Goal: Communication & Community: Participate in discussion

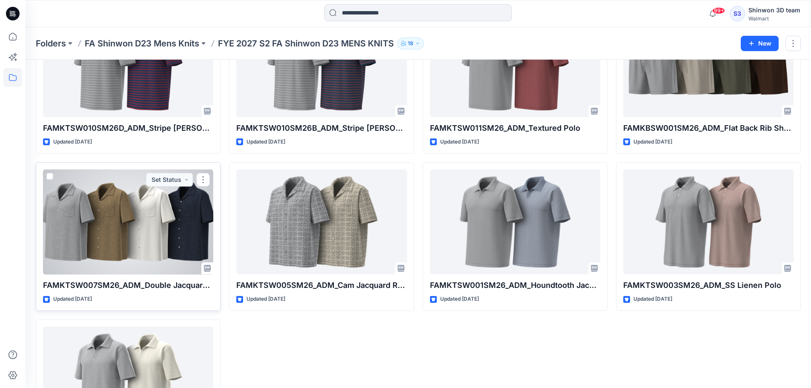
scroll to position [554, 0]
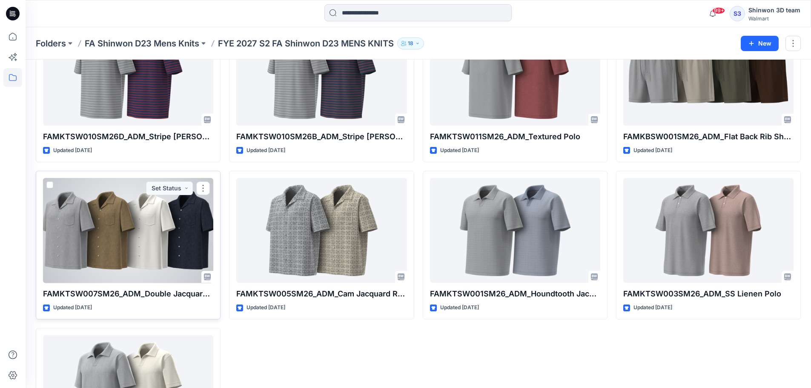
click at [112, 239] on div at bounding box center [128, 230] width 170 height 105
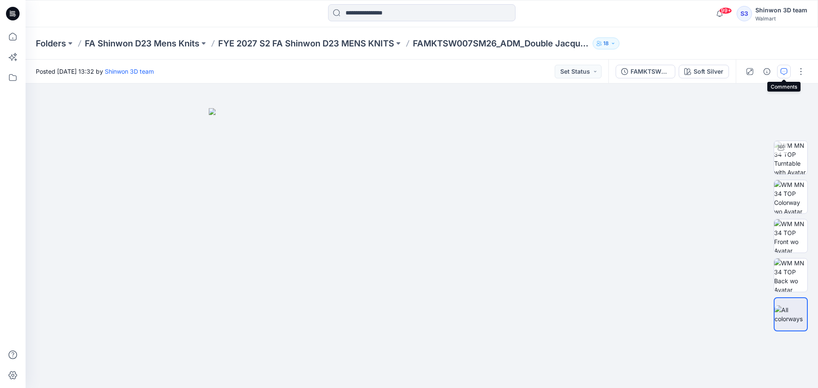
click at [782, 73] on icon "button" at bounding box center [783, 71] width 7 height 7
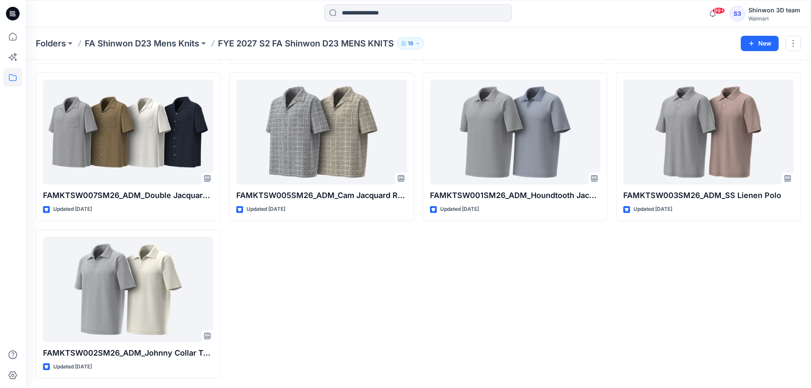
scroll to position [653, 0]
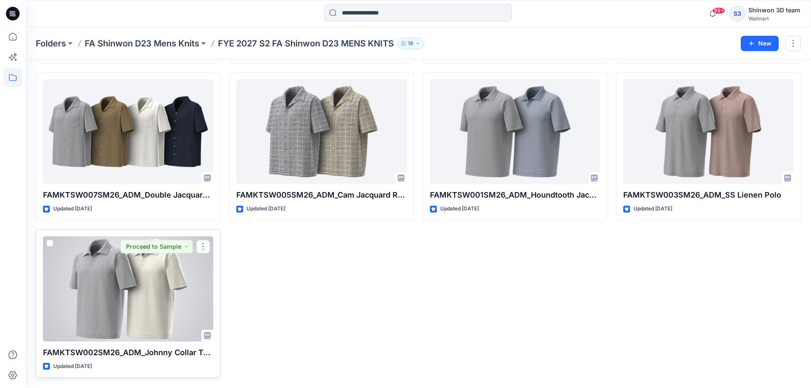
click at [116, 304] on div at bounding box center [128, 288] width 170 height 105
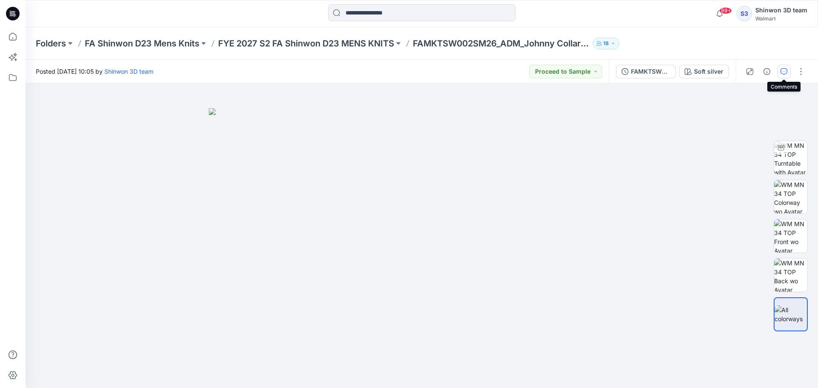
click at [783, 70] on icon "button" at bounding box center [783, 71] width 7 height 7
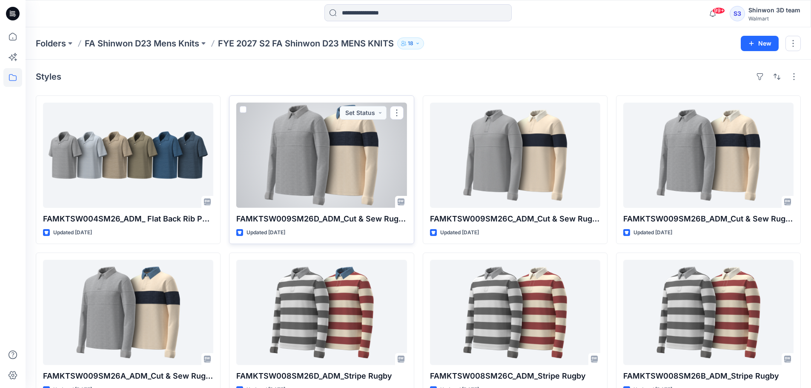
click at [339, 153] on div at bounding box center [321, 155] width 170 height 105
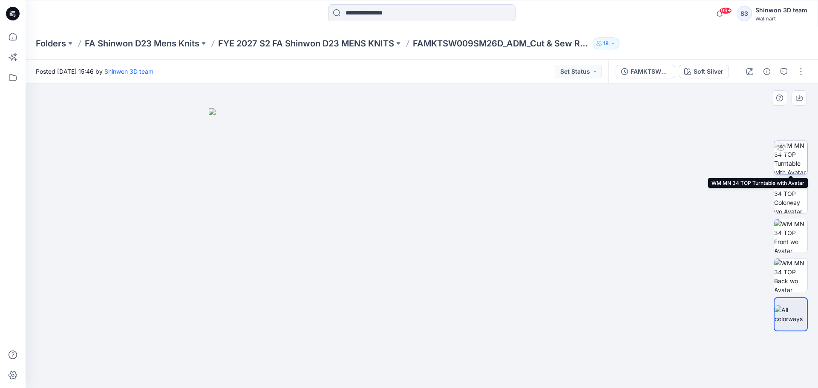
click at [785, 158] on img at bounding box center [790, 157] width 33 height 33
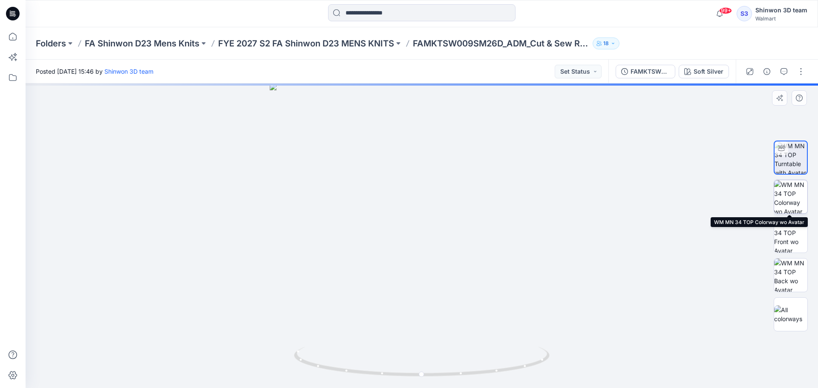
click at [785, 196] on img at bounding box center [790, 196] width 33 height 33
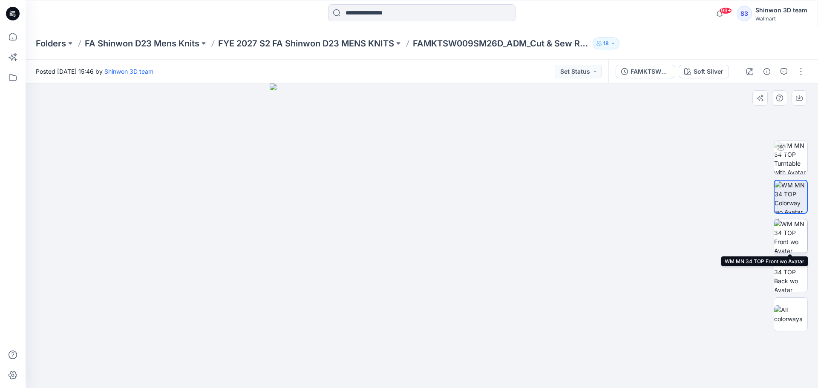
click at [791, 230] on img at bounding box center [790, 235] width 33 height 33
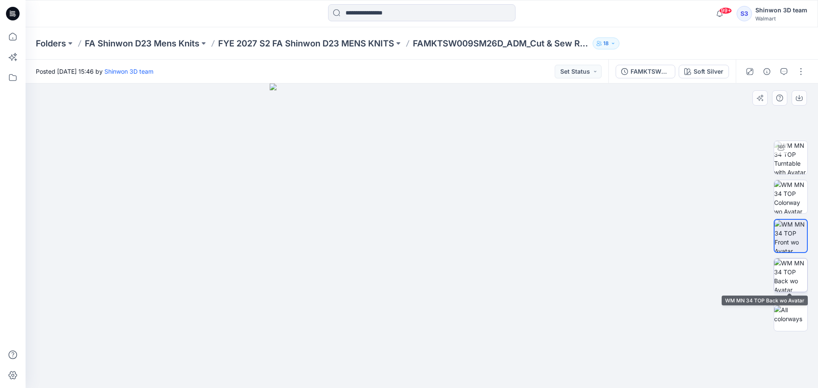
click at [788, 263] on img at bounding box center [790, 275] width 33 height 33
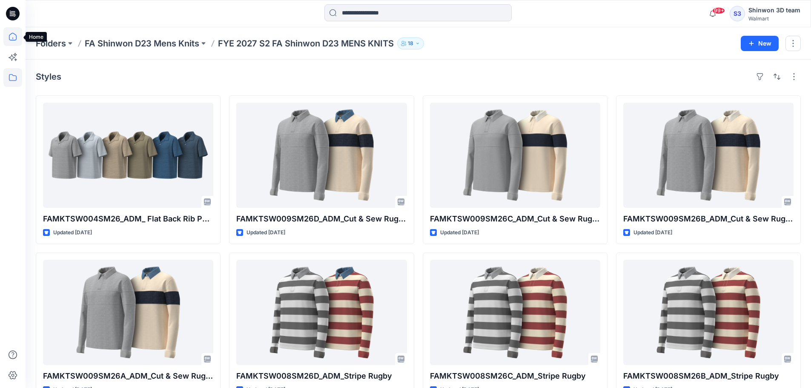
click at [10, 37] on icon at bounding box center [12, 36] width 19 height 19
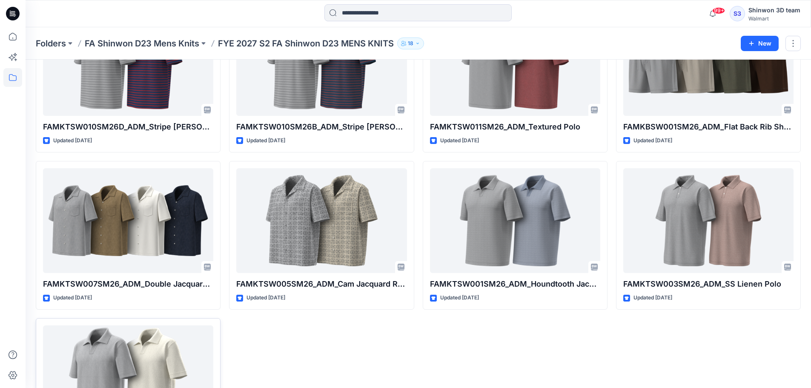
scroll to position [567, 0]
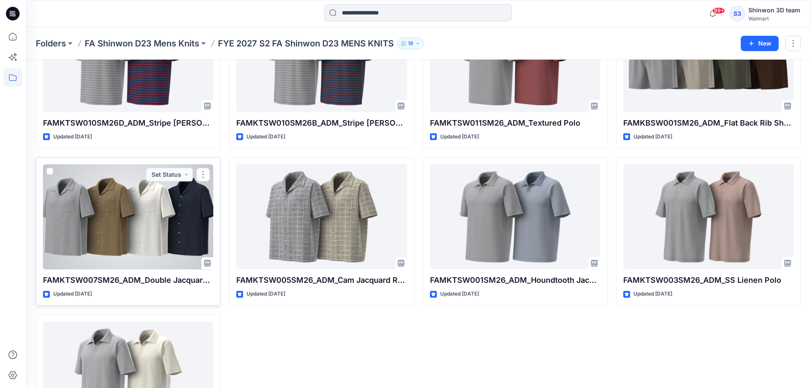
click at [136, 244] on div at bounding box center [128, 216] width 170 height 105
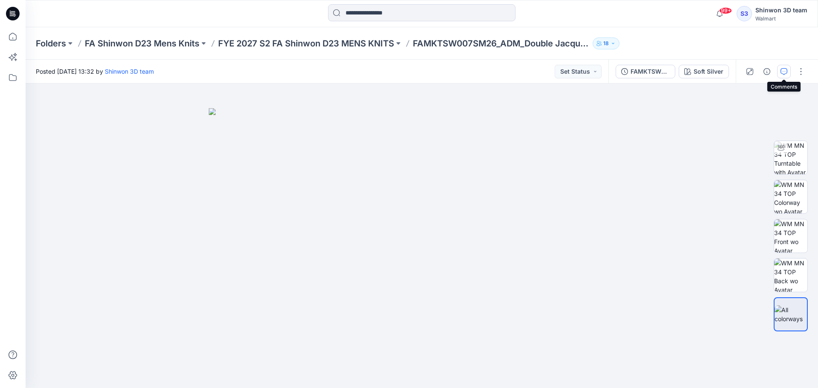
click at [785, 72] on icon "button" at bounding box center [783, 71] width 7 height 7
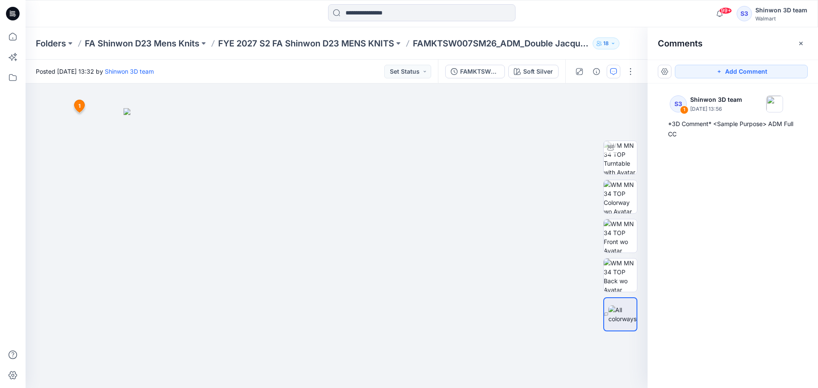
click at [720, 192] on div "S3 1 Shinwon 3D team [DATE] 13:56 *3D Comment* <Sample Purpose> ADM Full CC" at bounding box center [732, 219] width 170 height 273
click at [736, 70] on button "Add Comment" at bounding box center [741, 72] width 133 height 14
click at [710, 71] on button "Click on the style to leave a comment" at bounding box center [741, 72] width 133 height 14
click at [618, 264] on img at bounding box center [620, 275] width 33 height 33
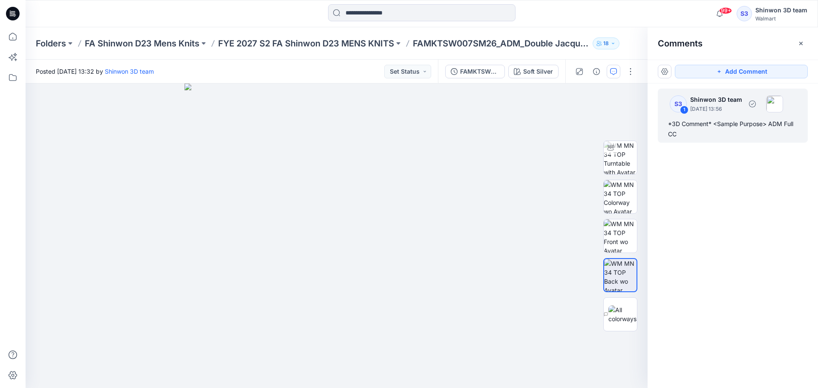
click at [703, 122] on div "*3D Comment* <Sample Purpose> ADM Full CC" at bounding box center [732, 129] width 129 height 20
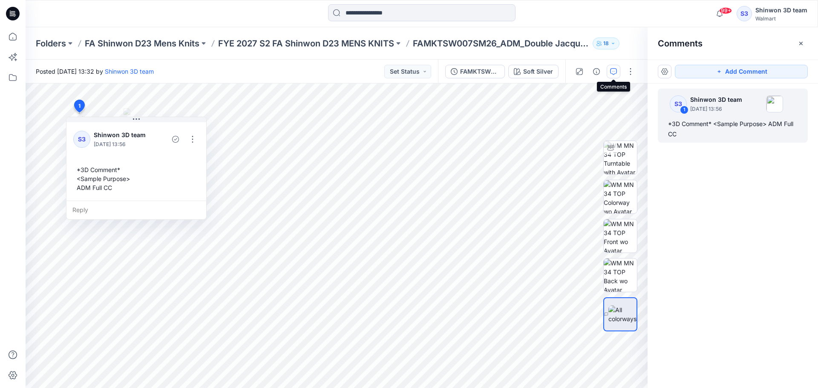
click at [611, 71] on icon "button" at bounding box center [613, 71] width 7 height 7
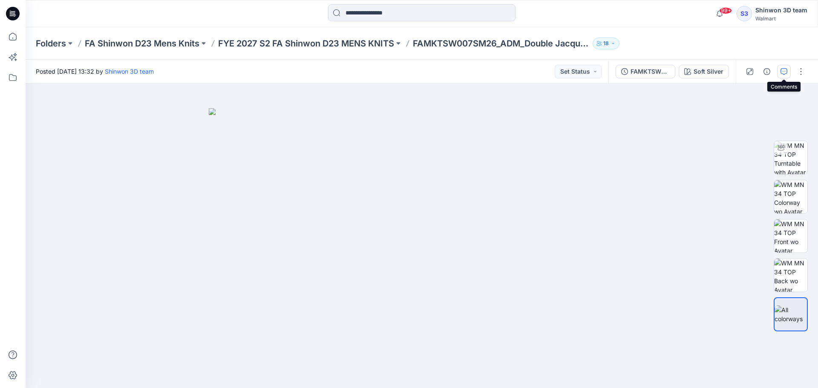
click at [780, 69] on button "button" at bounding box center [784, 72] width 14 height 14
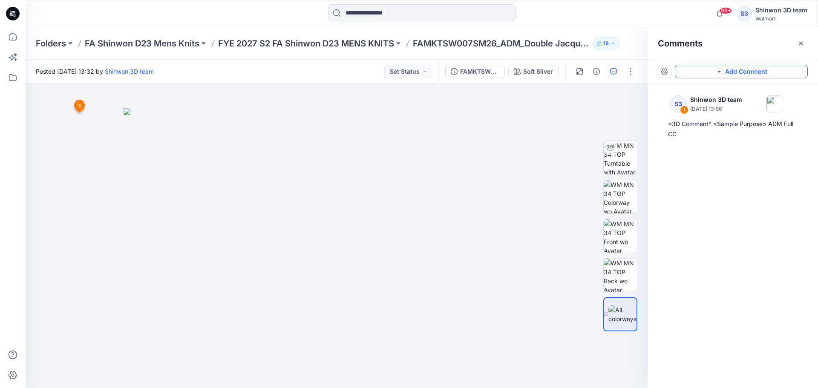
click at [727, 72] on button "Add Comment" at bounding box center [741, 72] width 133 height 14
click at [447, 132] on div "2 1 S3 Shinwon 3D team [DATE] 13:56 *3D Comment* <Sample Purpose> ADM Full CC R…" at bounding box center [337, 235] width 622 height 305
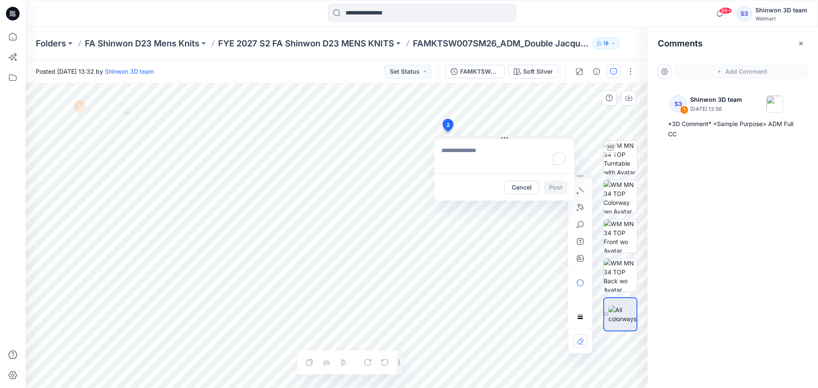
type textarea "**********"
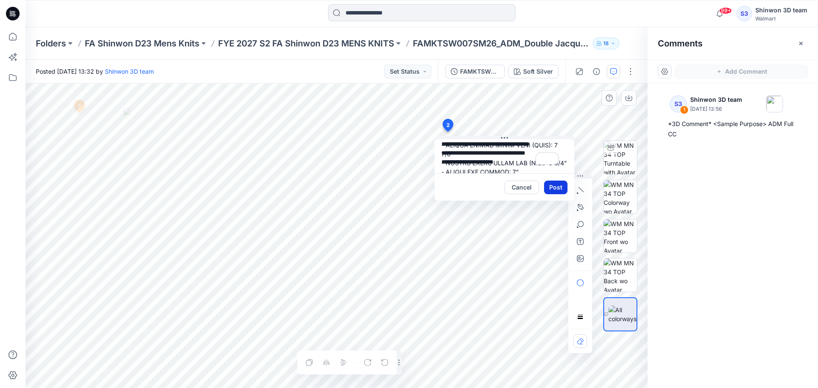
click at [561, 190] on button "Post" at bounding box center [555, 188] width 23 height 14
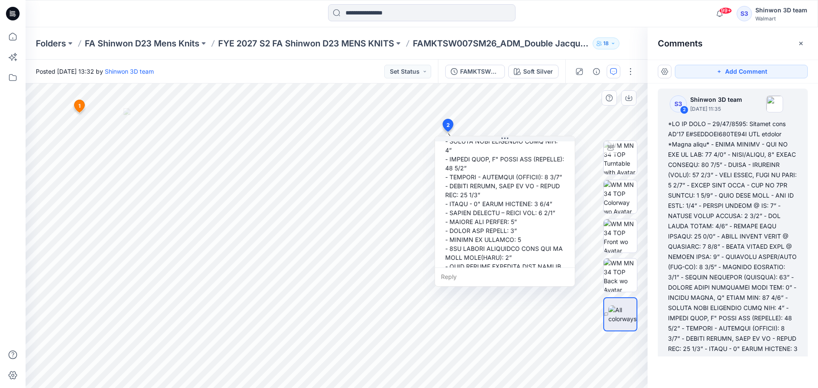
click at [507, 233] on div at bounding box center [505, 146] width 126 height 526
click at [508, 232] on div at bounding box center [505, 146] width 126 height 526
click at [508, 231] on div at bounding box center [505, 146] width 126 height 526
click at [483, 220] on div at bounding box center [505, 146] width 126 height 526
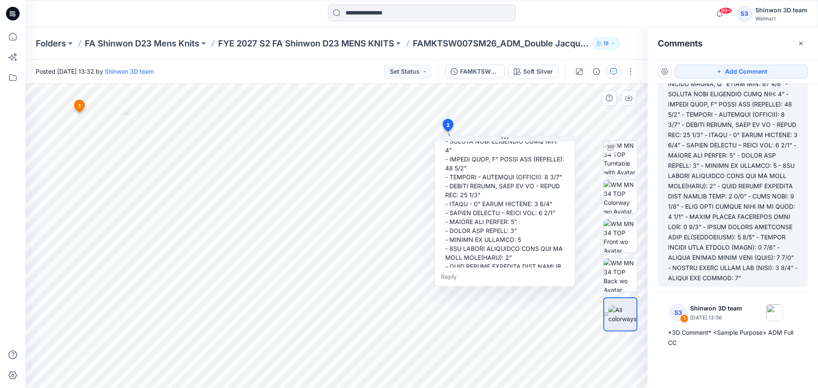
click at [529, 237] on div at bounding box center [505, 146] width 126 height 526
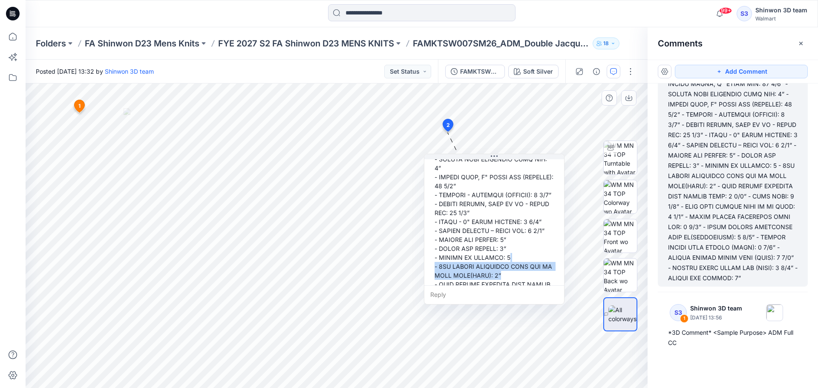
drag, startPoint x: 512, startPoint y: 241, endPoint x: 512, endPoint y: 281, distance: 39.6
click at [521, 282] on div at bounding box center [494, 164] width 126 height 526
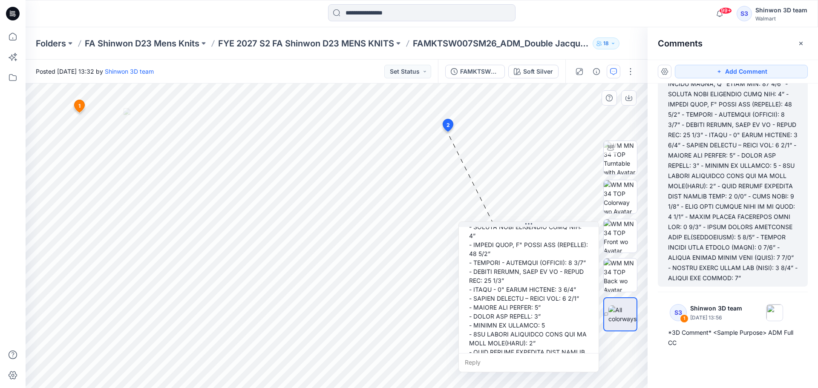
drag, startPoint x: 498, startPoint y: 263, endPoint x: 529, endPoint y: 318, distance: 62.9
click at [529, 318] on div at bounding box center [529, 231] width 126 height 526
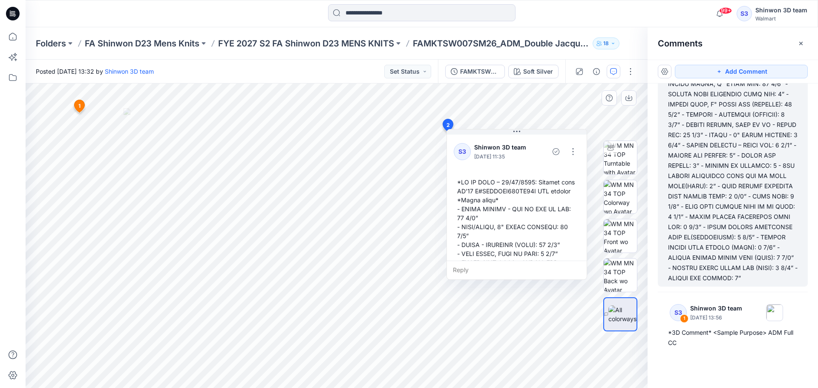
drag, startPoint x: 544, startPoint y: 301, endPoint x: 532, endPoint y: 208, distance: 93.2
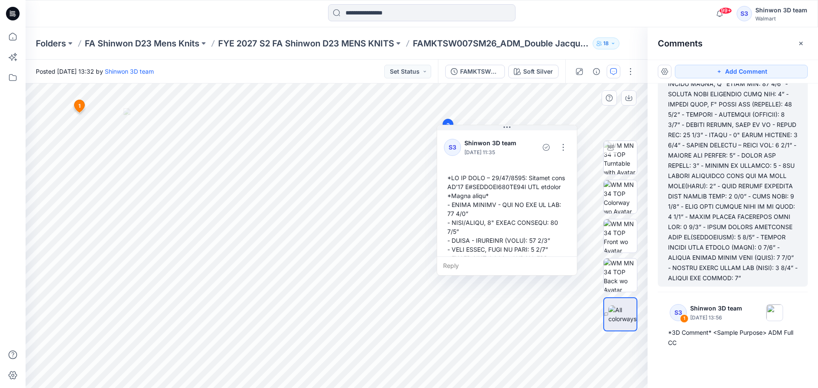
drag, startPoint x: 504, startPoint y: 200, endPoint x: 495, endPoint y: 196, distance: 9.6
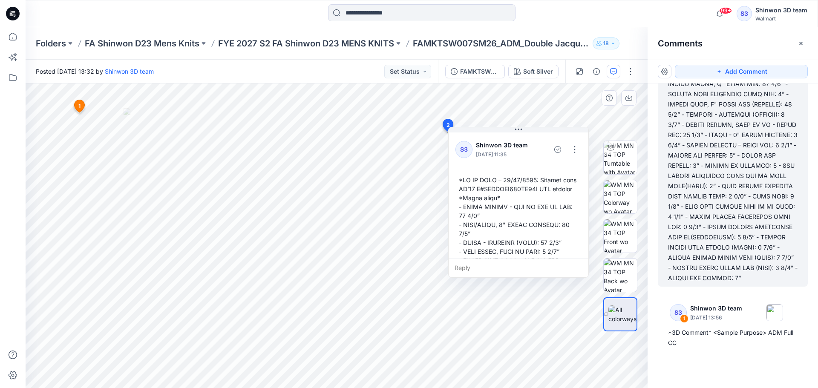
drag, startPoint x: 489, startPoint y: 189, endPoint x: 500, endPoint y: 192, distance: 11.1
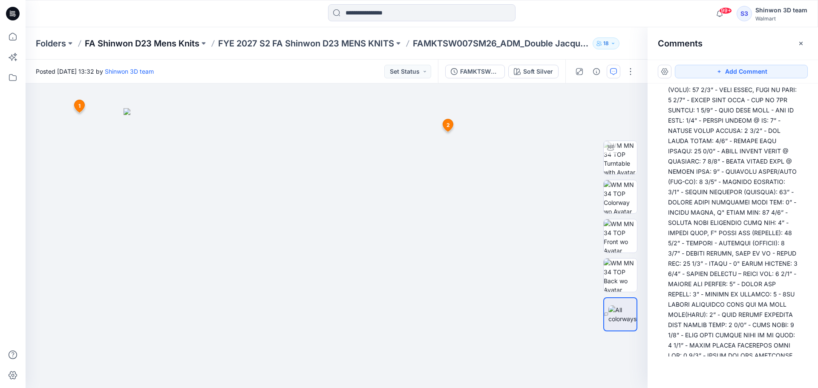
click at [180, 44] on p "FA Shinwon D23 Mens Knits" at bounding box center [142, 43] width 115 height 12
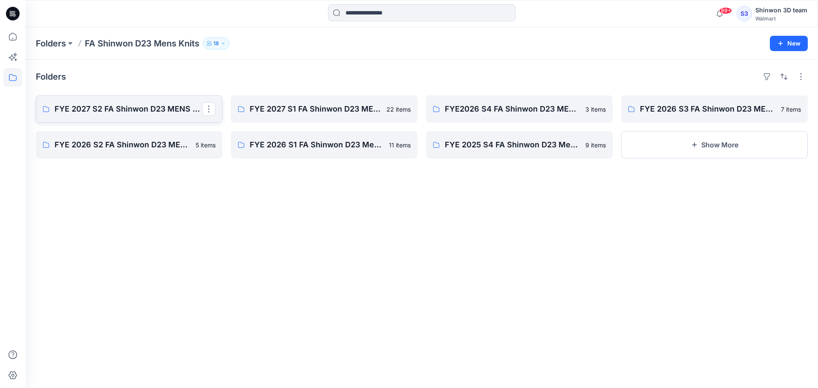
click at [165, 106] on p "FYE 2027 S2 FA Shinwon D23 MENS KNITS" at bounding box center [128, 109] width 147 height 12
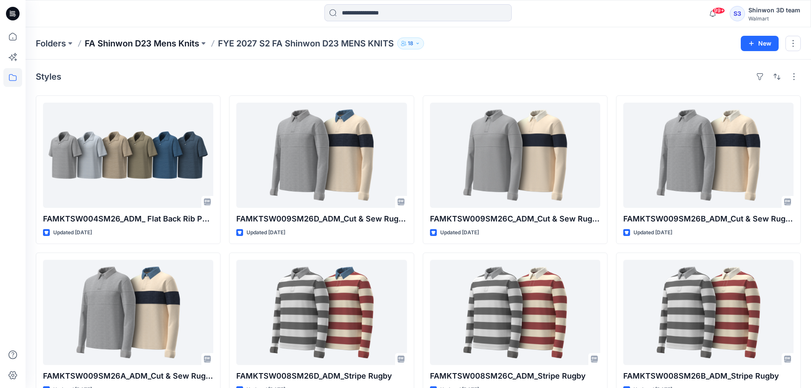
click at [178, 47] on p "FA Shinwon D23 Mens Knits" at bounding box center [142, 43] width 115 height 12
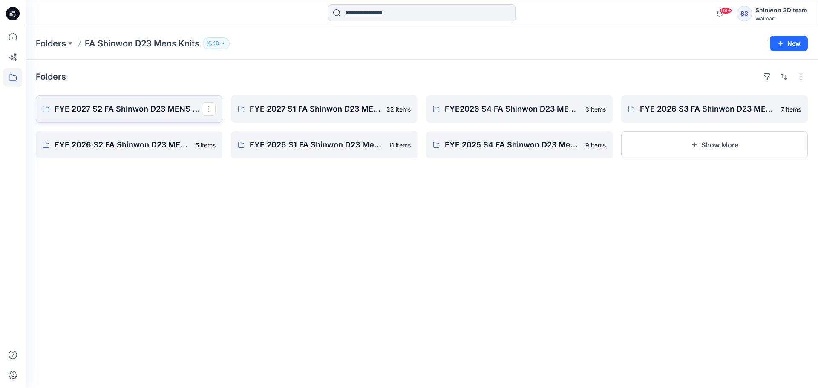
click at [134, 115] on p "FYE 2027 S2 FA Shinwon D23 MENS KNITS" at bounding box center [128, 109] width 147 height 12
click at [165, 112] on p "FYE 2027 S2 FA Shinwon D23 MENS KNITS" at bounding box center [128, 109] width 147 height 12
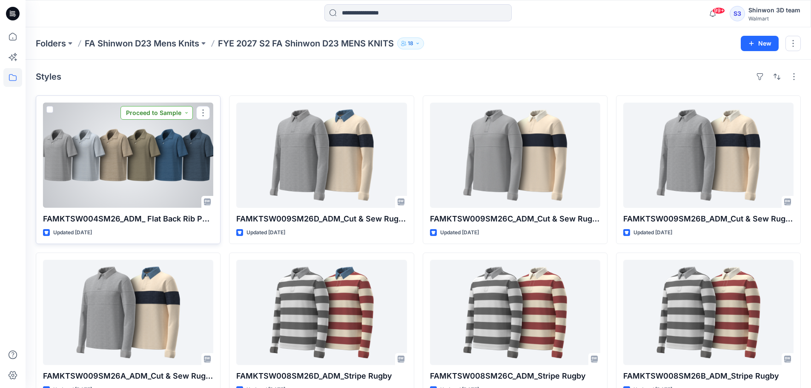
click at [188, 115] on button "Proceed to Sample" at bounding box center [157, 113] width 72 height 14
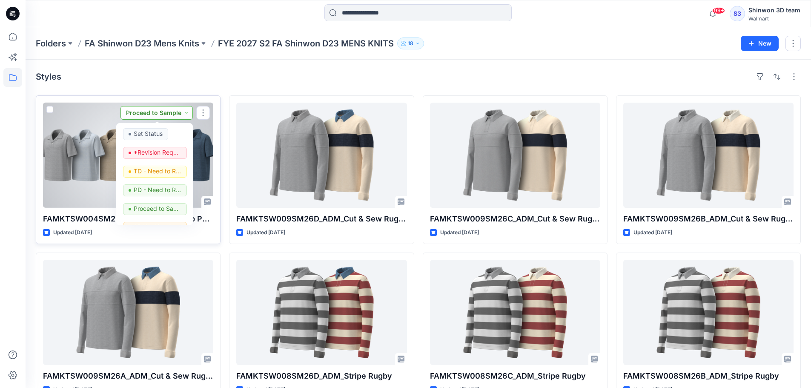
click at [188, 115] on button "Proceed to Sample" at bounding box center [157, 113] width 72 height 14
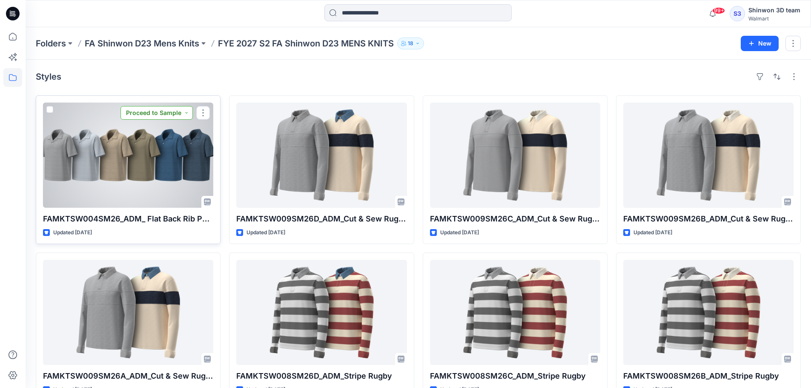
click at [188, 110] on button "Proceed to Sample" at bounding box center [157, 113] width 72 height 14
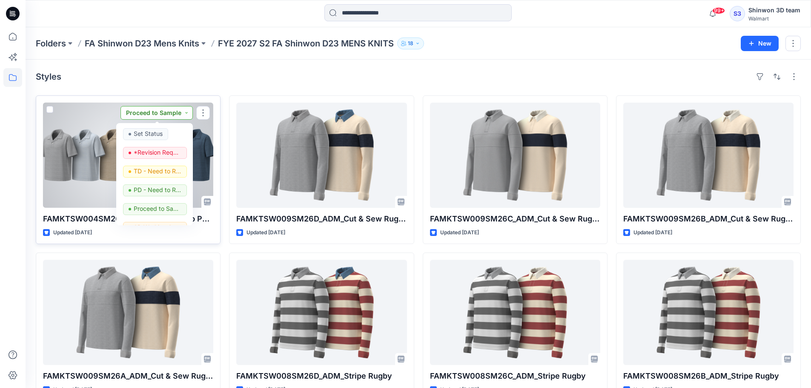
click at [188, 110] on button "Proceed to Sample" at bounding box center [157, 113] width 72 height 14
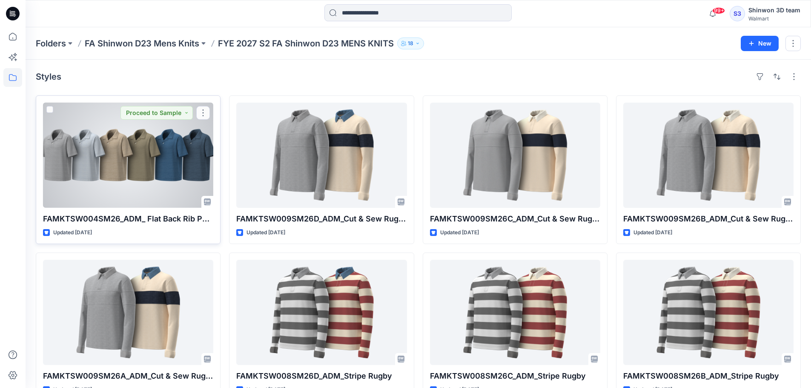
click at [158, 234] on div "Updated [DATE]" at bounding box center [128, 232] width 170 height 9
click at [158, 222] on p "FAMKTSW004SM26_ADM_ Flat Back Rib Polo Shirt" at bounding box center [128, 219] width 170 height 12
click at [152, 185] on div at bounding box center [128, 155] width 170 height 105
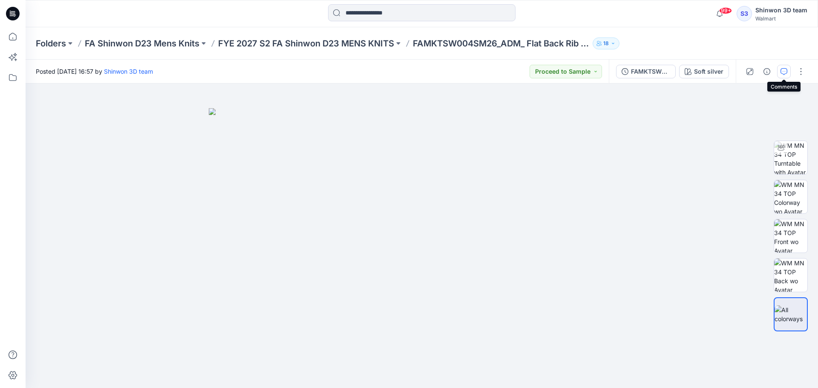
click at [781, 72] on icon "button" at bounding box center [783, 71] width 7 height 7
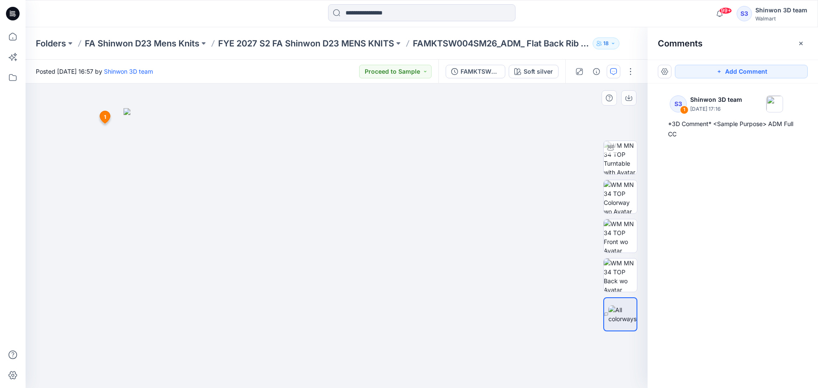
click at [390, 152] on img at bounding box center [337, 248] width 426 height 280
click at [620, 266] on img at bounding box center [620, 275] width 33 height 33
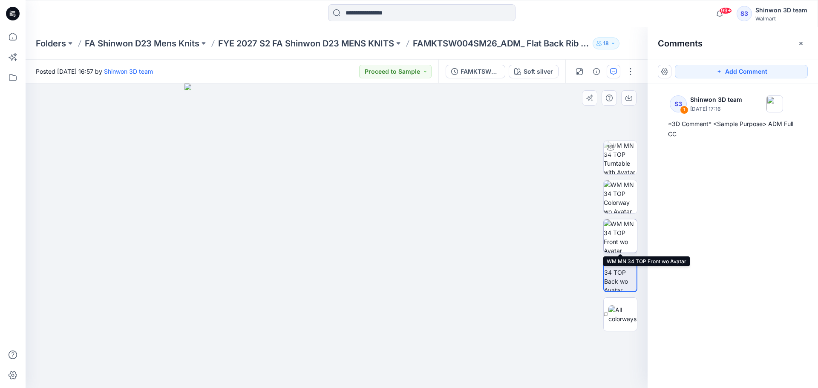
click at [620, 233] on img at bounding box center [620, 235] width 33 height 33
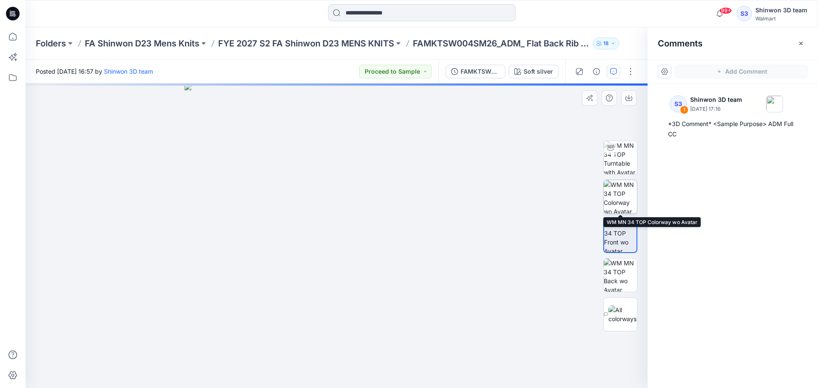
click at [619, 202] on img at bounding box center [620, 196] width 33 height 33
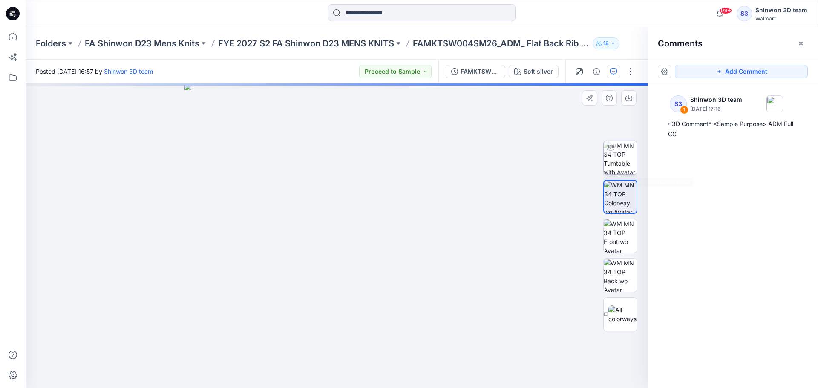
click at [620, 167] on img at bounding box center [620, 157] width 33 height 33
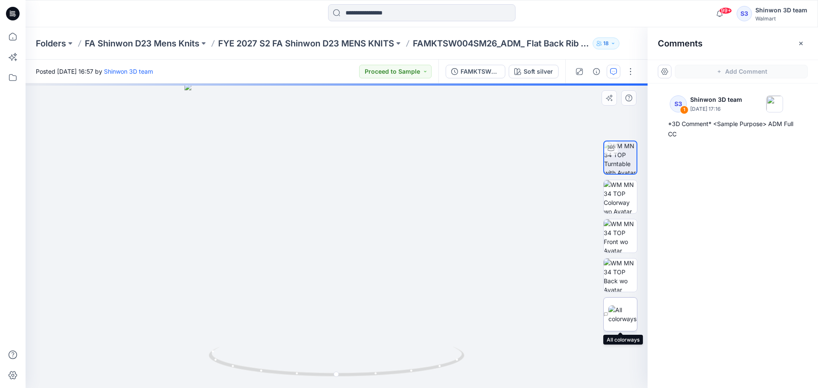
click at [618, 326] on div at bounding box center [620, 314] width 34 height 34
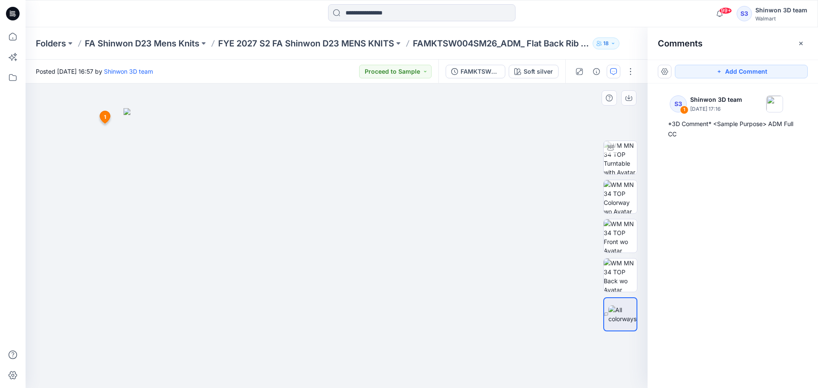
click at [105, 116] on span "1" at bounding box center [105, 117] width 2 height 8
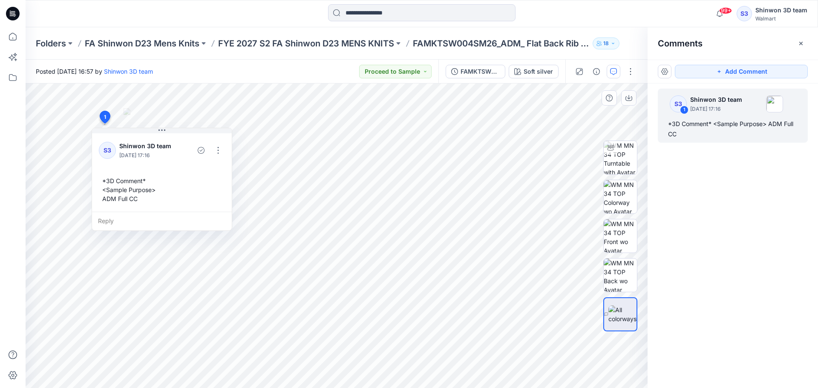
click at [134, 191] on div "*3D Comment* <Sample Purpose> ADM Full CC" at bounding box center [162, 190] width 126 height 34
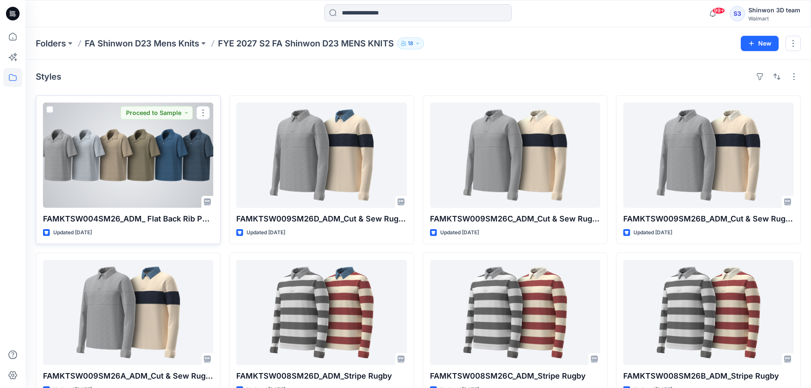
click at [184, 160] on div at bounding box center [128, 155] width 170 height 105
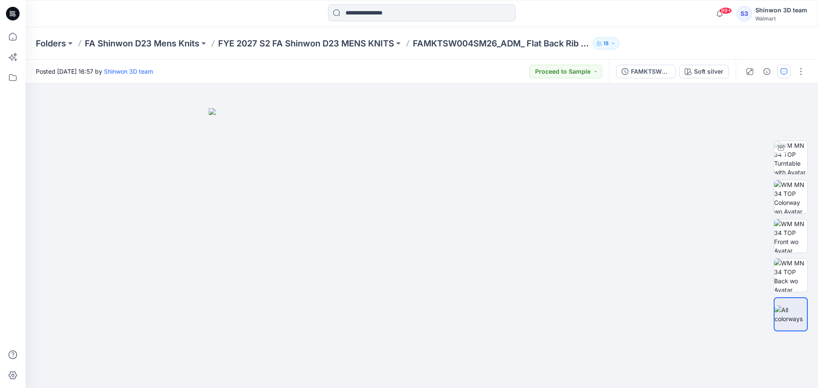
click at [783, 77] on div at bounding box center [775, 72] width 79 height 24
click at [783, 75] on button "button" at bounding box center [784, 72] width 14 height 14
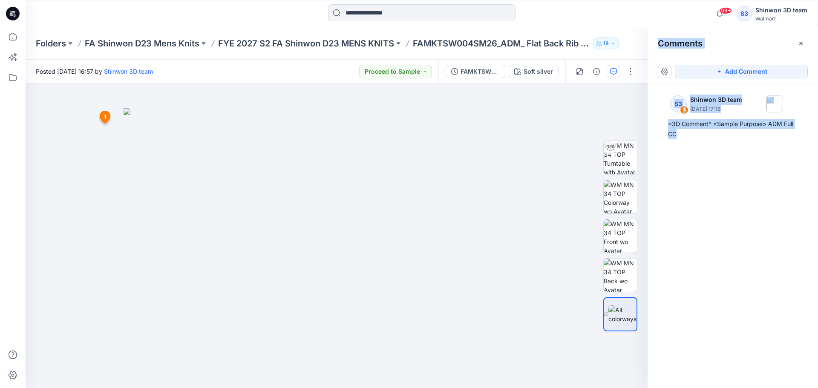
click at [735, 225] on div "S3 1 Shinwon 3D team [DATE] 17:16 *3D Comment* <Sample Purpose> ADM Full CC" at bounding box center [732, 219] width 170 height 273
click at [736, 75] on button "Add Comment" at bounding box center [741, 72] width 133 height 14
click at [722, 71] on button "Click on the style to leave a comment" at bounding box center [741, 72] width 133 height 14
click at [480, 136] on div "2 1 S3 Shinwon 3D team [DATE] 17:16 *3D Comment* <Sample Purpose> ADM Full CC R…" at bounding box center [337, 235] width 622 height 305
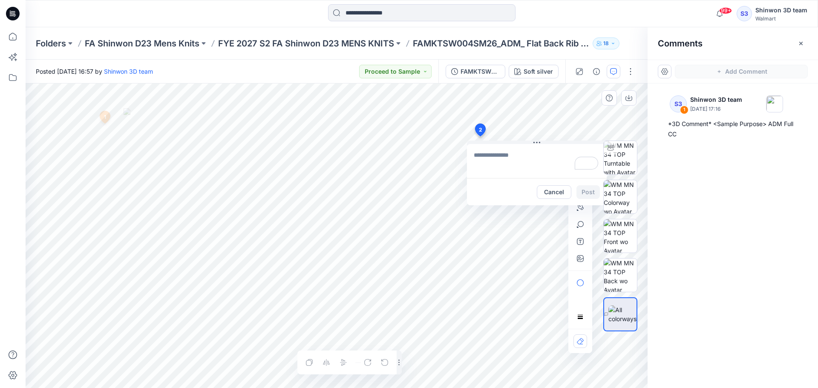
click at [523, 155] on textarea "To enrich screen reader interactions, please activate Accessibility in Grammarl…" at bounding box center [537, 161] width 140 height 34
paste textarea "**********"
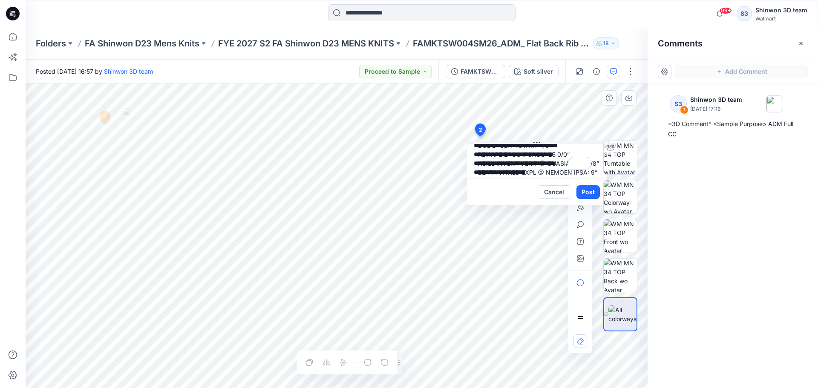
scroll to position [128, 0]
type textarea "**********"
click at [586, 193] on button "Post" at bounding box center [587, 192] width 23 height 14
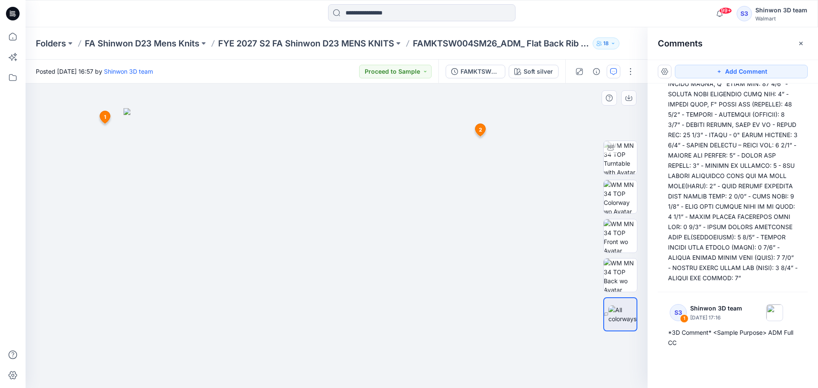
click at [480, 129] on span "2" at bounding box center [480, 130] width 3 height 8
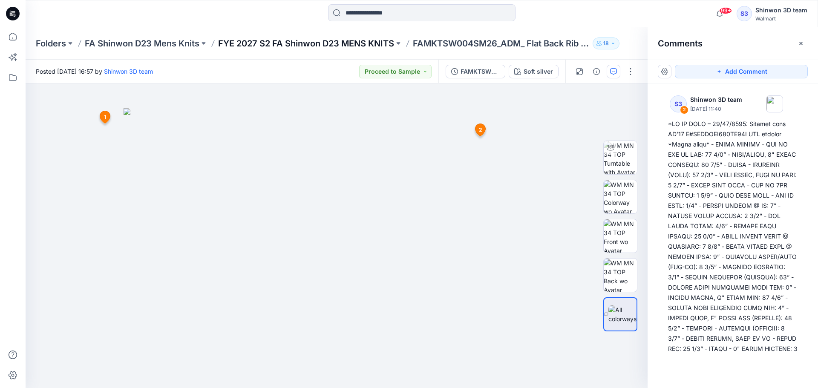
click at [377, 45] on p "FYE 2027 S2 FA Shinwon D23 MENS KNITS" at bounding box center [306, 43] width 176 height 12
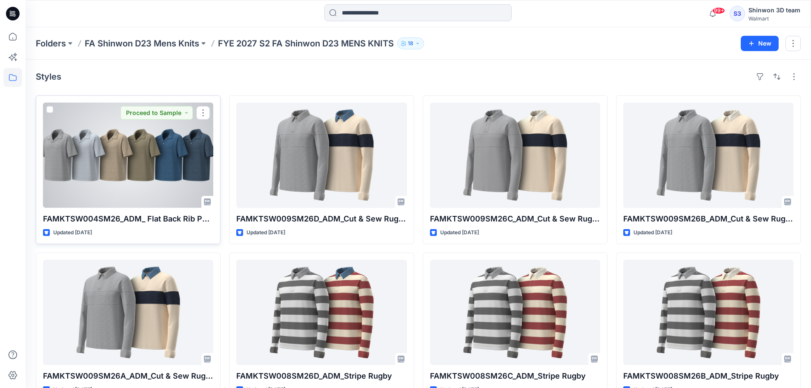
click at [132, 220] on p "FAMKTSW004SM26_ADM_ Flat Back Rib Polo Shirt" at bounding box center [128, 219] width 170 height 12
click at [134, 194] on div at bounding box center [128, 155] width 170 height 105
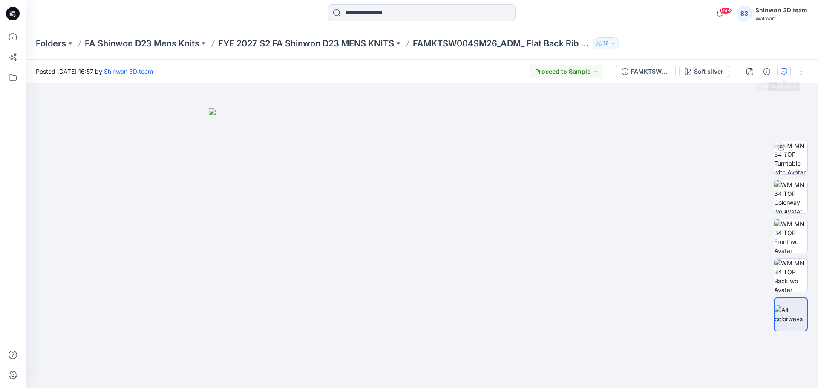
click at [782, 67] on button "button" at bounding box center [784, 72] width 14 height 14
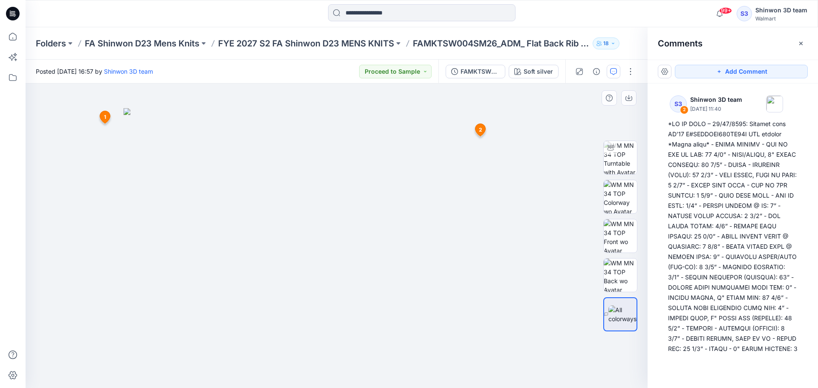
click at [484, 128] on icon at bounding box center [480, 130] width 10 height 12
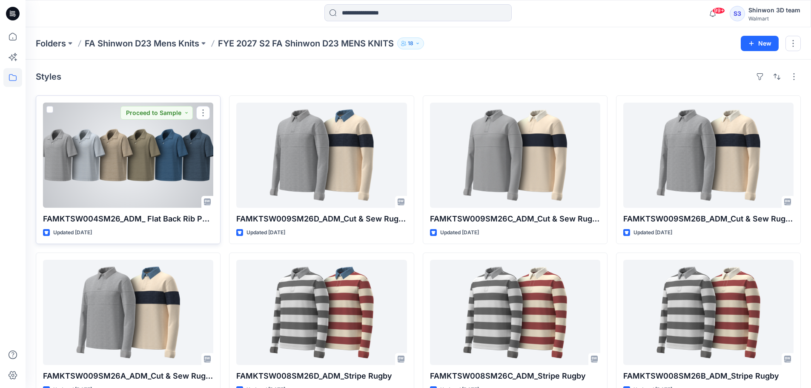
click at [153, 170] on div at bounding box center [128, 155] width 170 height 105
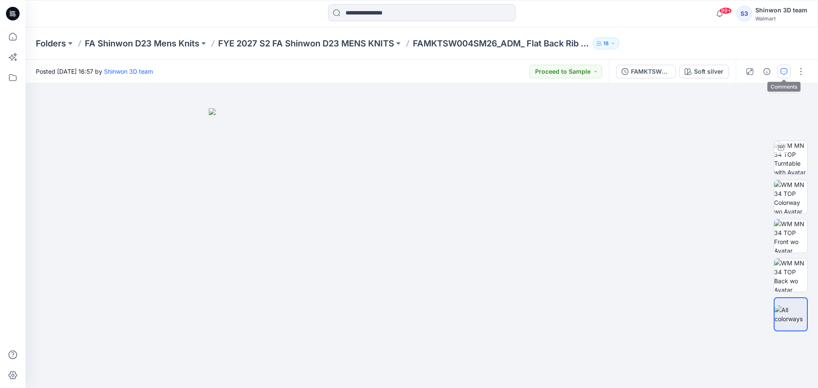
click at [783, 72] on icon "button" at bounding box center [783, 71] width 7 height 7
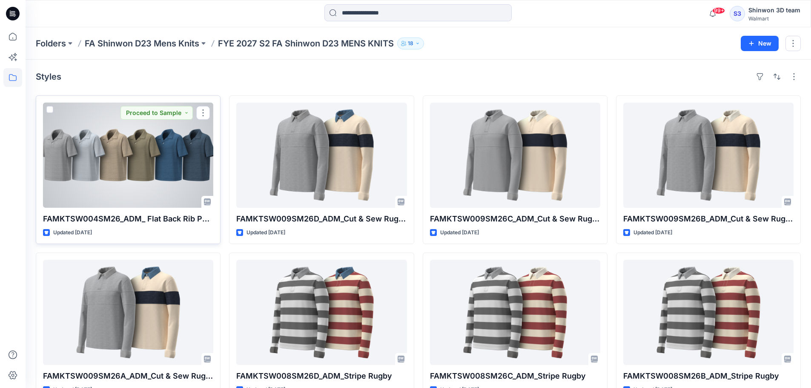
click at [190, 165] on div at bounding box center [128, 155] width 170 height 105
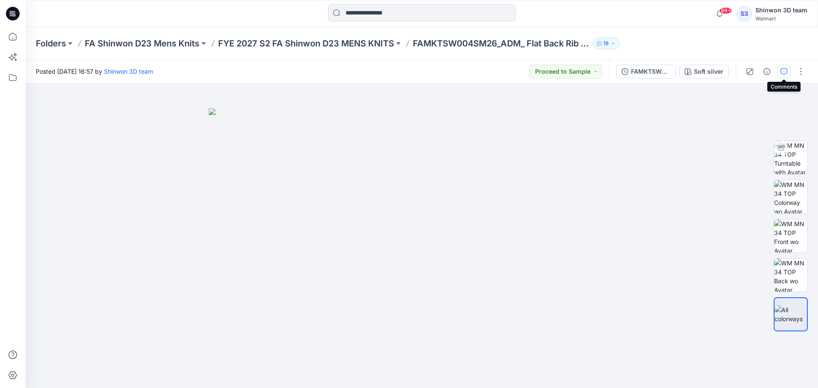
click at [784, 74] on icon "button" at bounding box center [783, 71] width 7 height 7
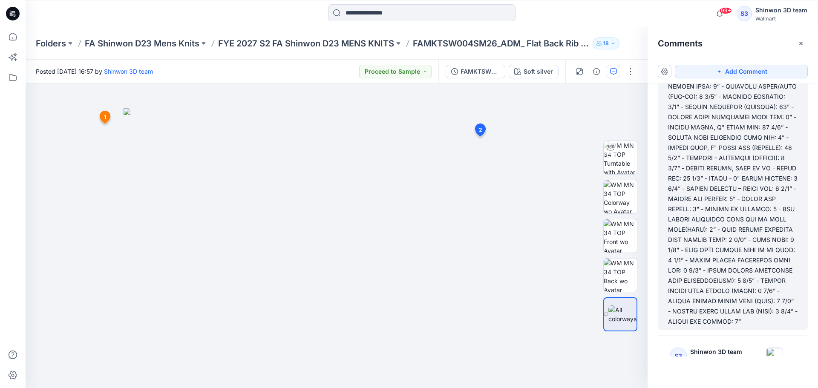
scroll to position [244, 0]
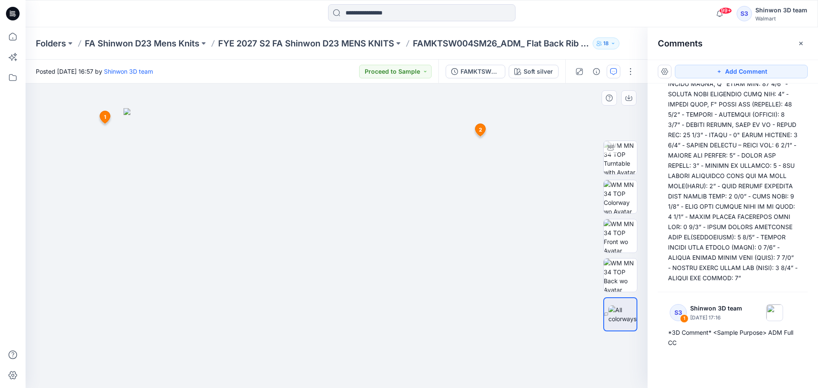
click at [482, 130] on icon at bounding box center [480, 130] width 10 height 12
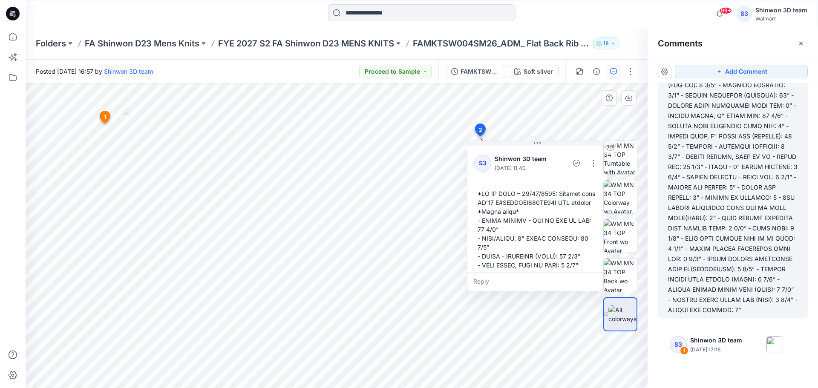
scroll to position [175, 0]
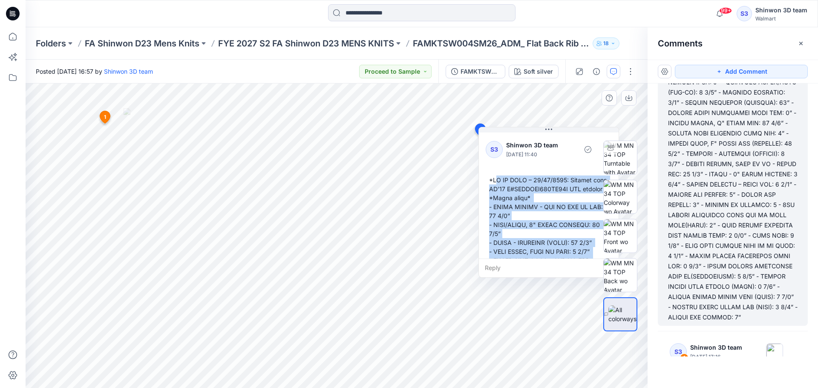
drag, startPoint x: 487, startPoint y: 190, endPoint x: 499, endPoint y: 176, distance: 17.8
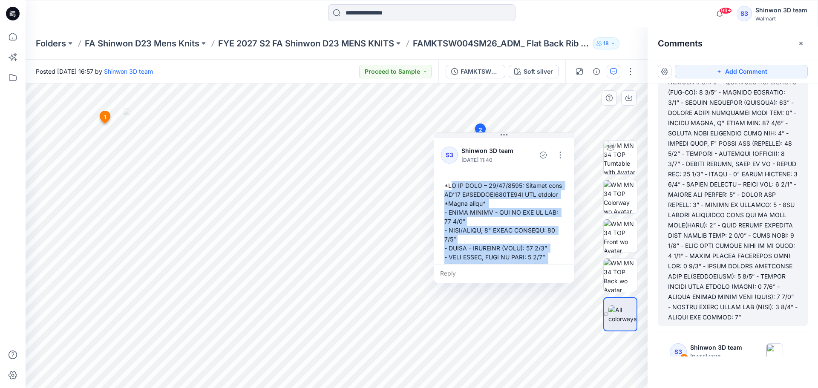
drag, startPoint x: 529, startPoint y: 145, endPoint x: 486, endPoint y: 147, distance: 43.5
click at [486, 147] on p "Shinwon 3D team" at bounding box center [489, 151] width 56 height 10
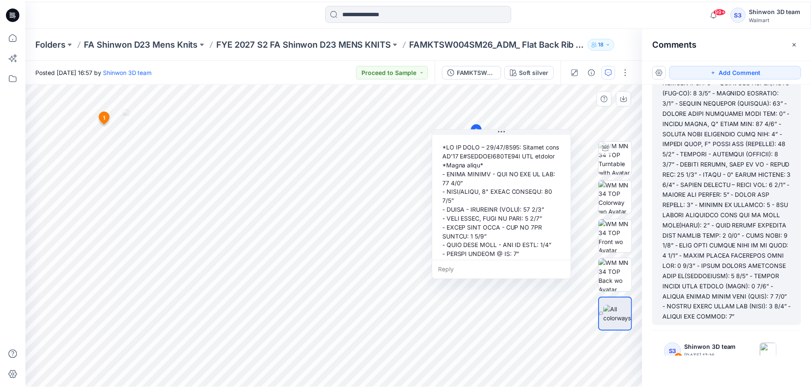
scroll to position [0, 0]
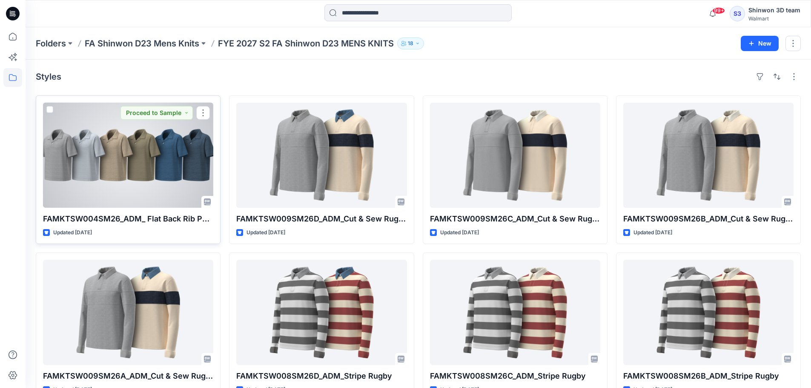
click at [143, 221] on p "FAMKTSW004SM26_ADM_ Flat Back Rib Polo Shirt" at bounding box center [128, 219] width 170 height 12
click at [159, 189] on div at bounding box center [128, 155] width 170 height 105
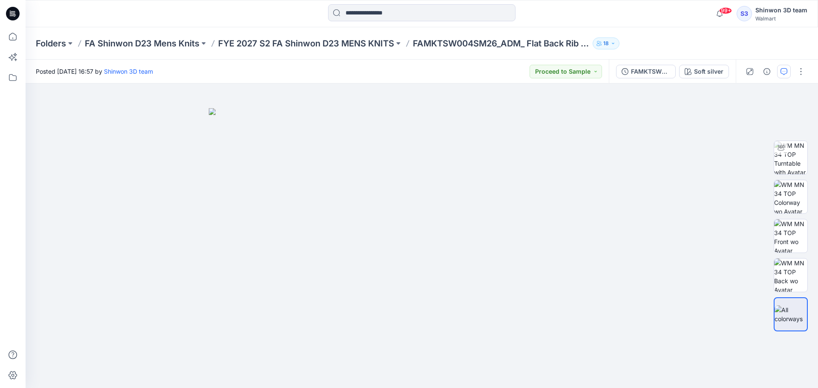
click at [780, 76] on button "button" at bounding box center [784, 72] width 14 height 14
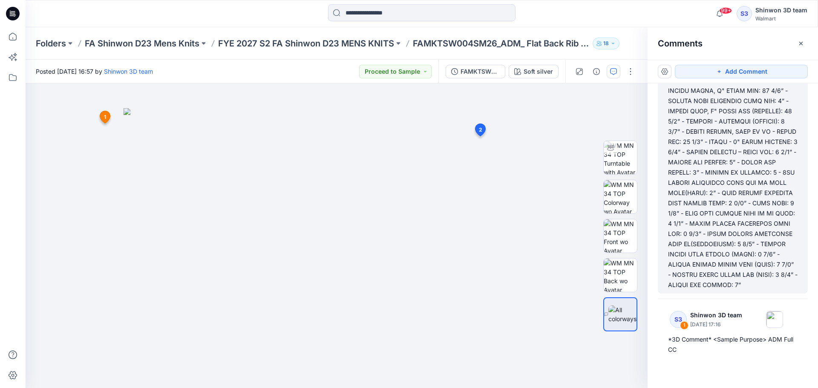
scroll to position [244, 0]
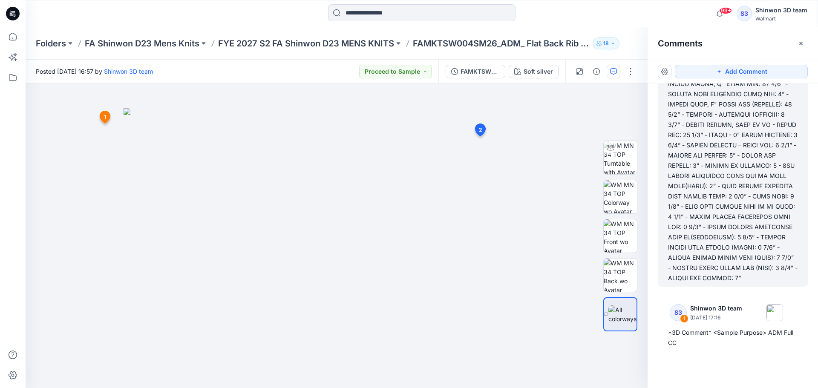
click at [769, 209] on div at bounding box center [732, 94] width 129 height 378
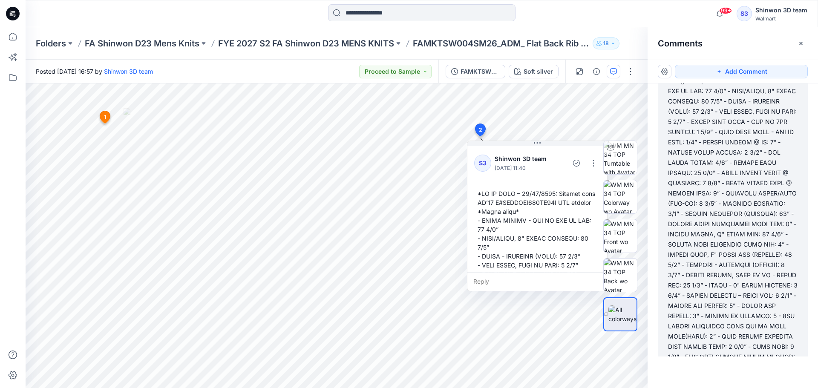
scroll to position [4, 0]
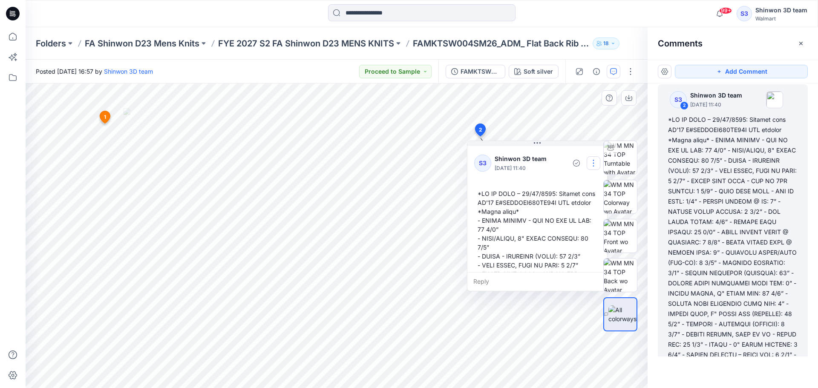
click at [592, 163] on button "button" at bounding box center [594, 163] width 14 height 14
click at [588, 207] on p "Delete thread" at bounding box center [595, 205] width 38 height 9
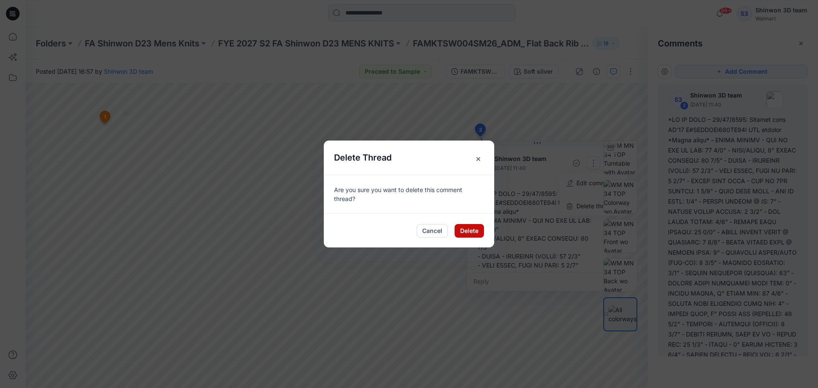
click at [469, 230] on button "Delete" at bounding box center [468, 231] width 29 height 14
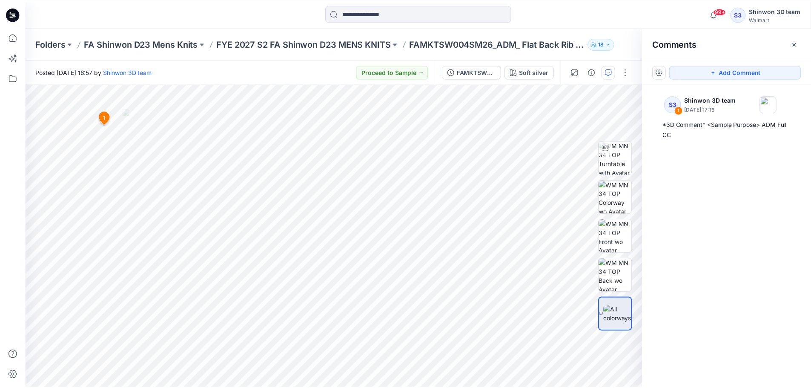
scroll to position [0, 0]
click at [354, 46] on p "FYE 2027 S2 FA Shinwon D23 MENS KNITS" at bounding box center [306, 43] width 176 height 12
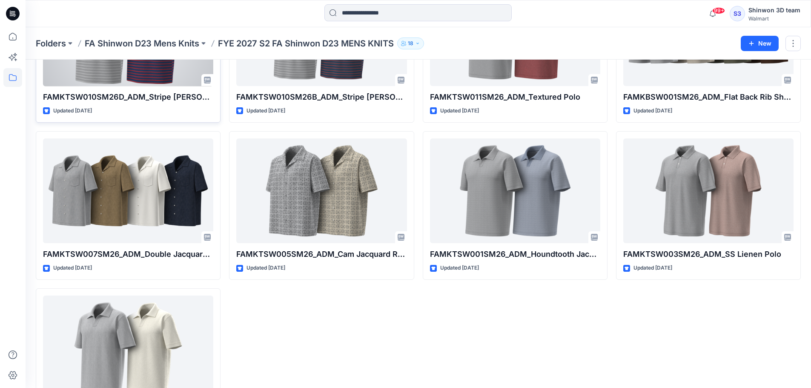
scroll to position [596, 0]
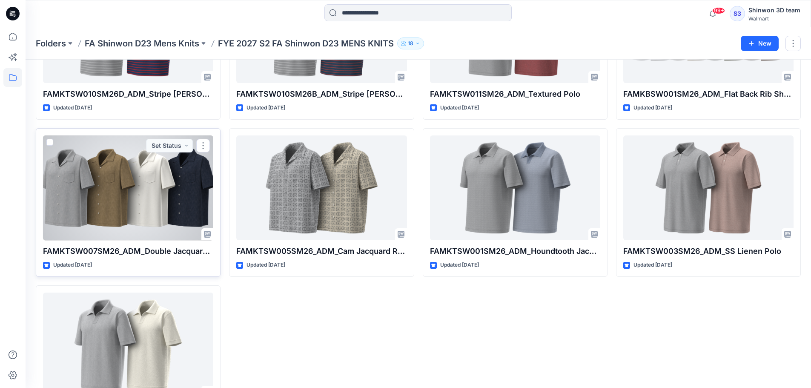
click at [147, 202] on div at bounding box center [128, 187] width 170 height 105
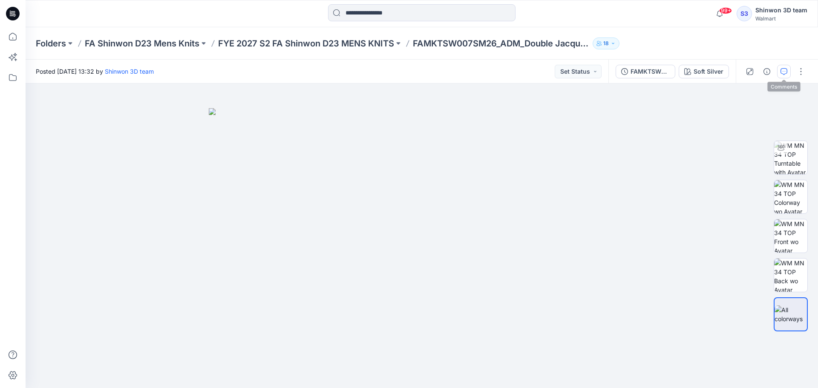
click at [782, 77] on button "button" at bounding box center [784, 72] width 14 height 14
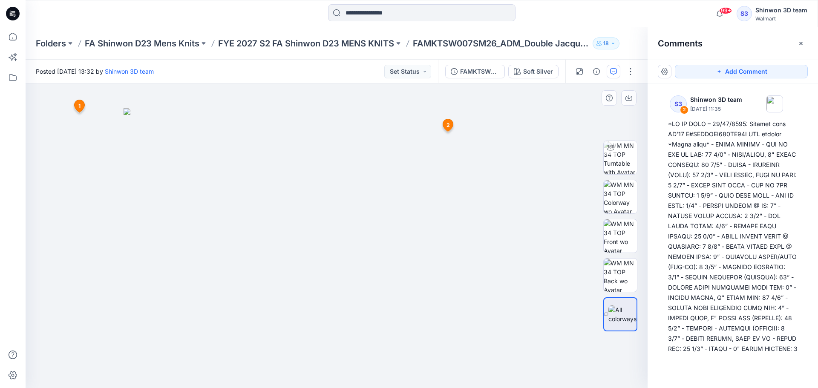
click at [449, 125] on span "2" at bounding box center [447, 125] width 3 height 8
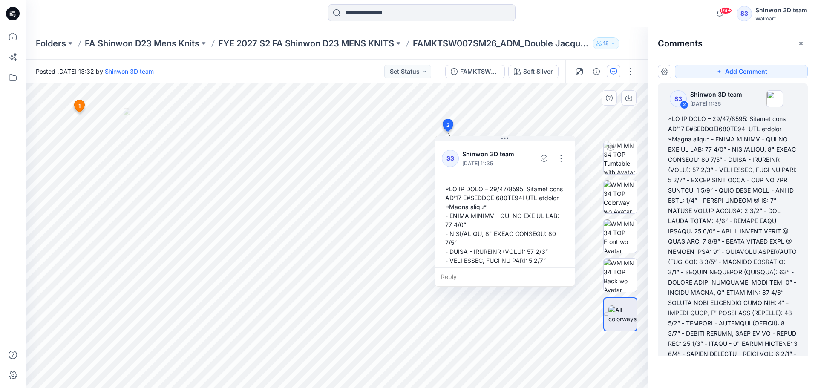
click at [449, 125] on span "2" at bounding box center [447, 125] width 3 height 8
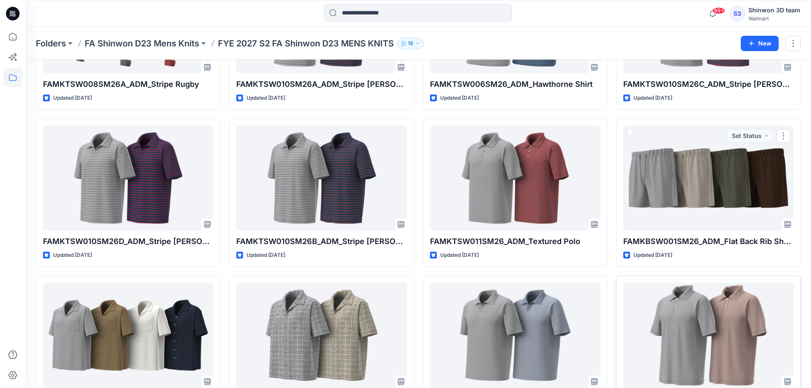
scroll to position [469, 0]
